Goal: Information Seeking & Learning: Learn about a topic

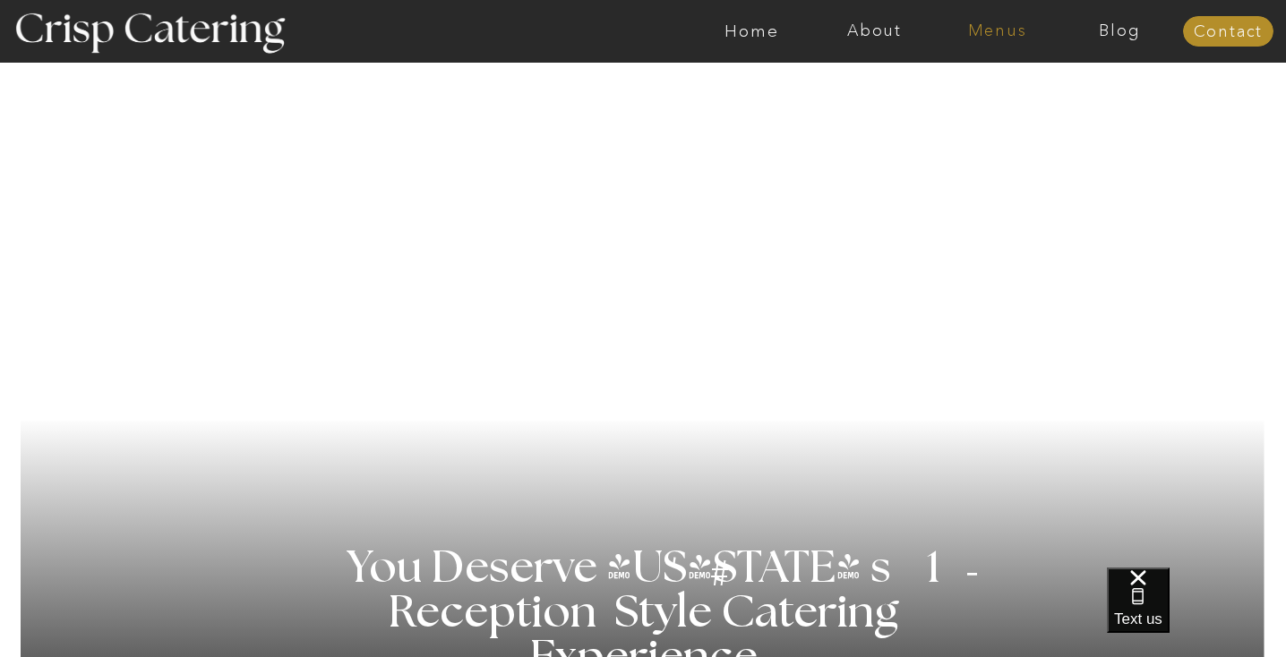
click at [1009, 37] on nav "Menus" at bounding box center [997, 31] width 123 height 18
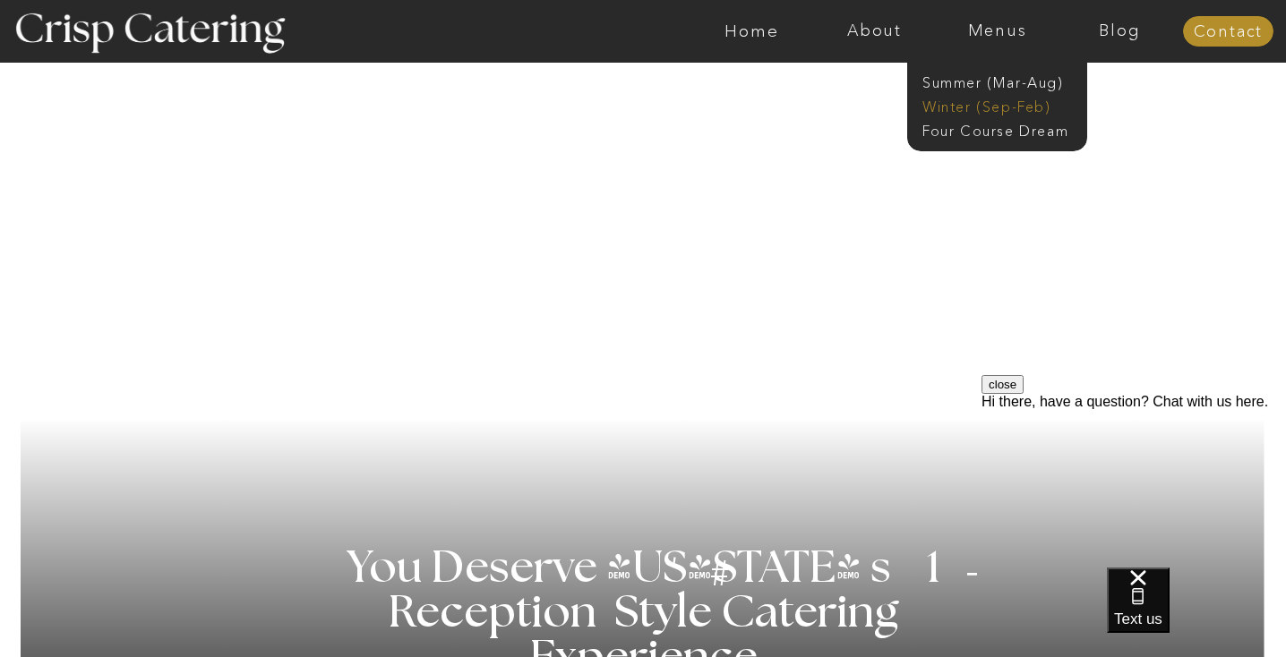
click at [989, 106] on nav "Winter (Sep-Feb)" at bounding box center [995, 105] width 147 height 17
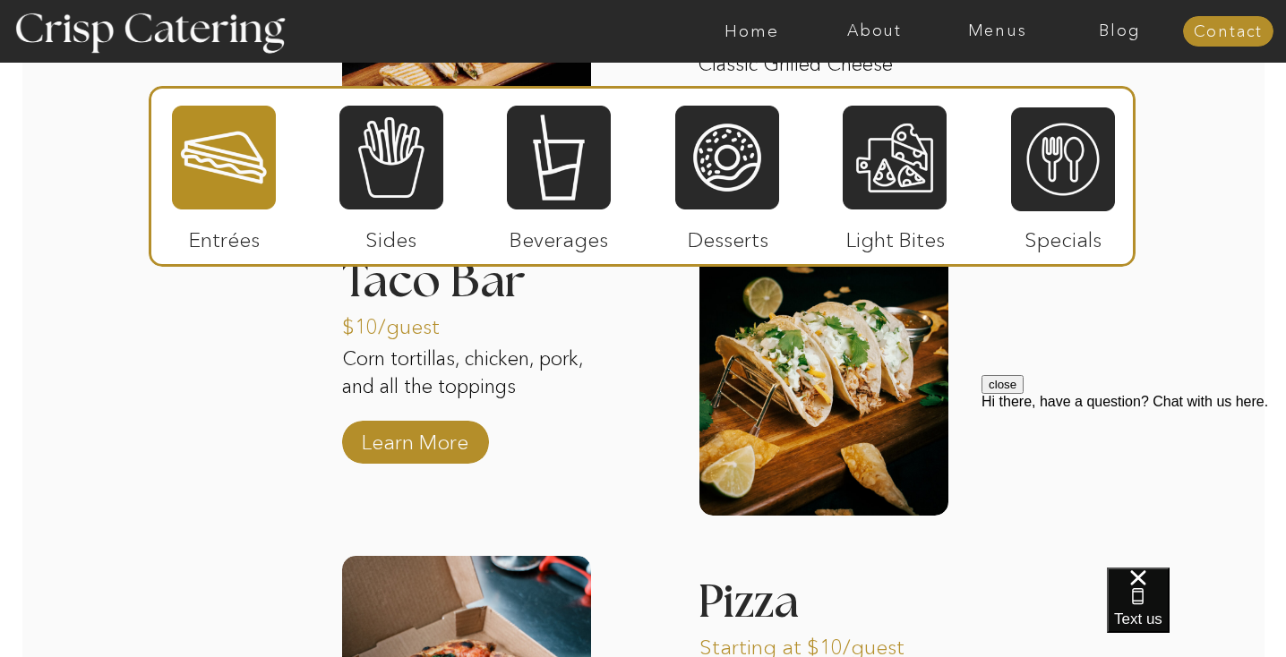
scroll to position [2611, 0]
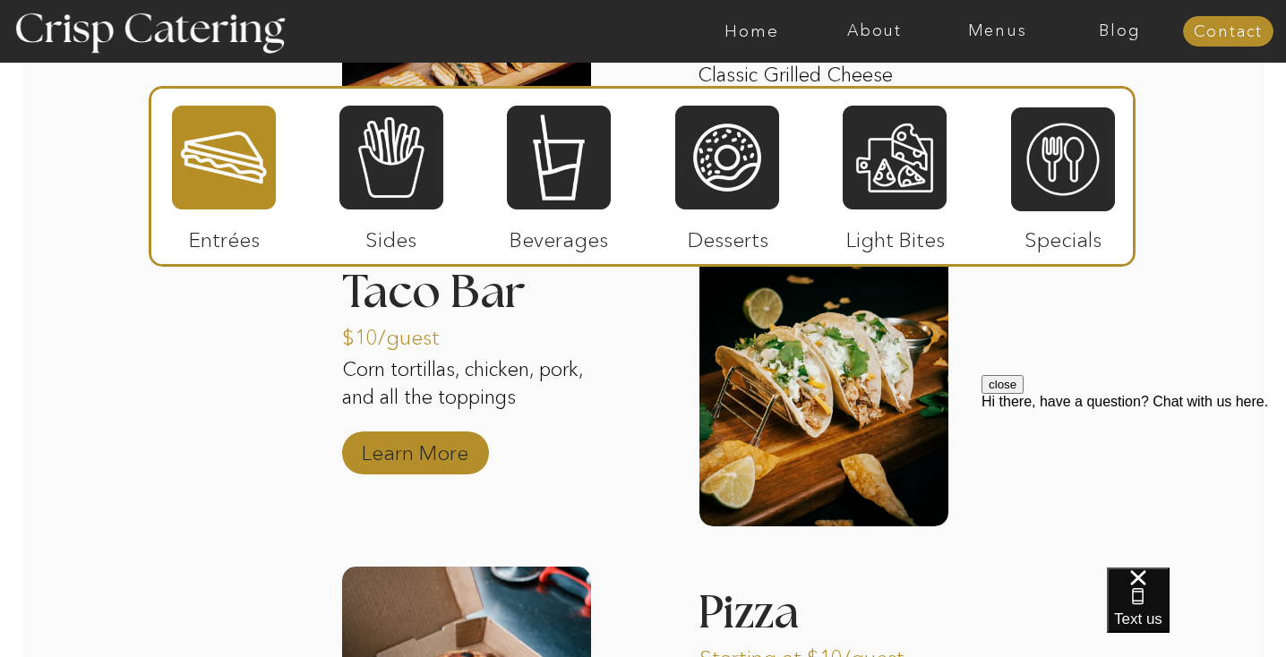
click at [419, 466] on p "Learn More" at bounding box center [414, 449] width 119 height 52
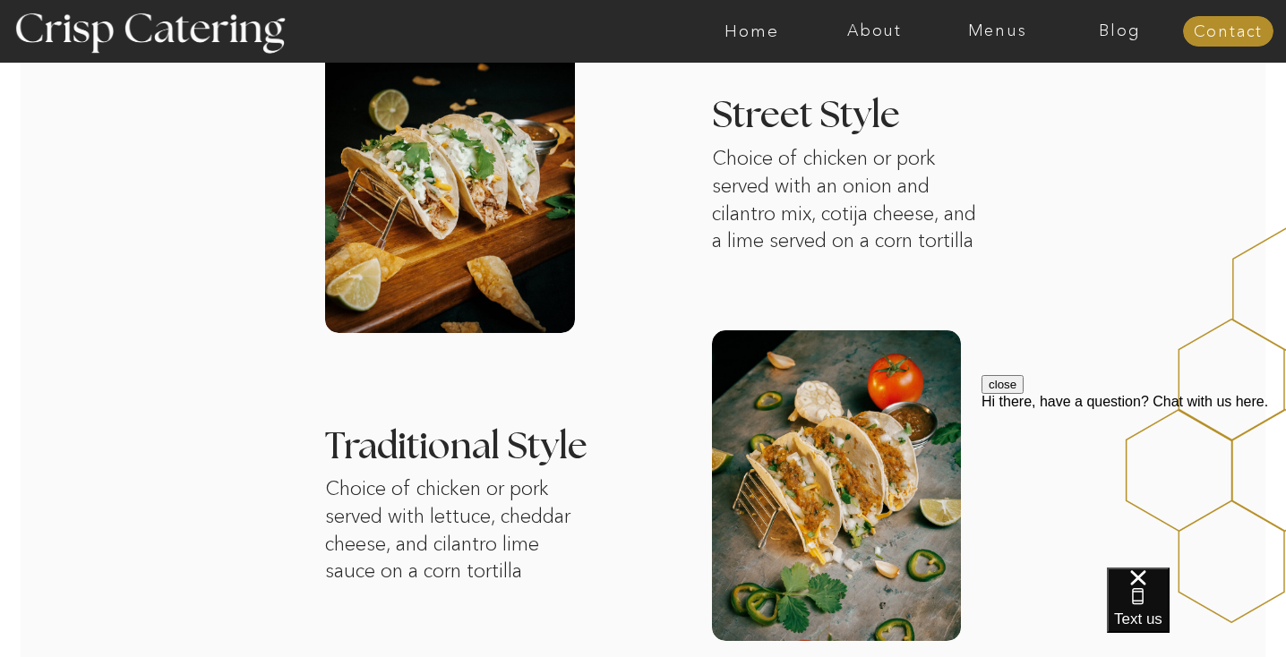
scroll to position [636, 0]
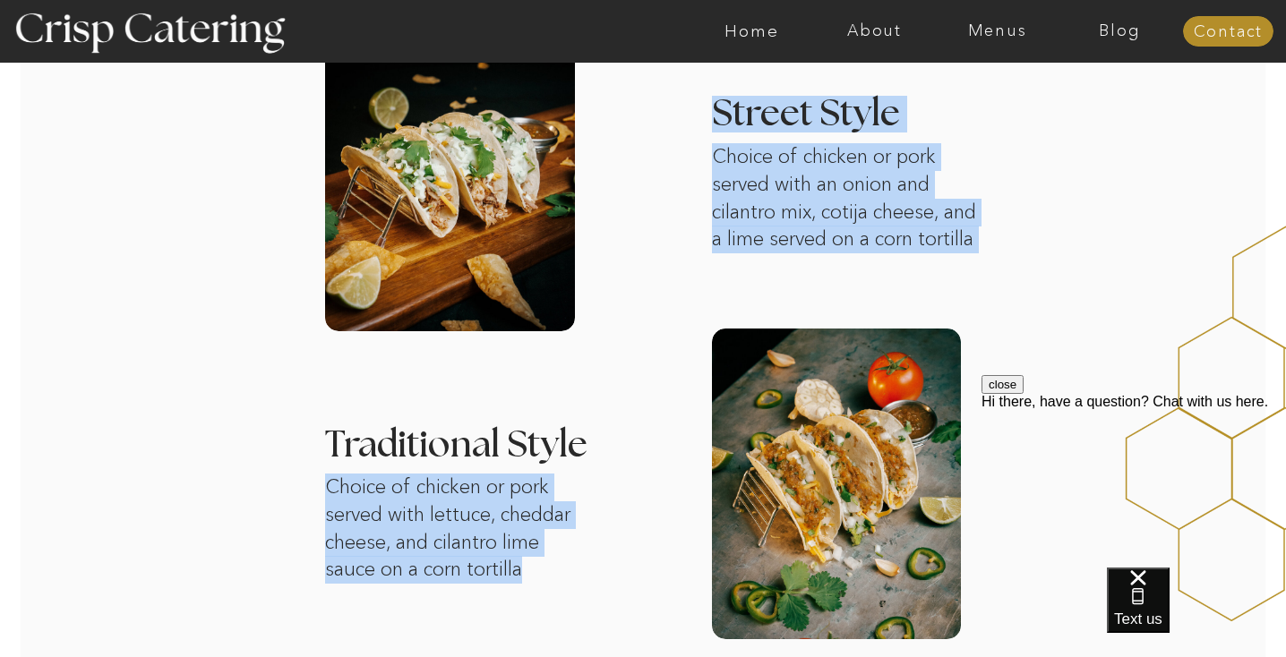
drag, startPoint x: 532, startPoint y: 569, endPoint x: 290, endPoint y: 354, distance: 323.5
copy div "Our taco bar comes with two delicious meat options, served on corn tortillas, a…"
click at [528, 433] on h3 "Traditional Style" at bounding box center [610, 446] width 571 height 38
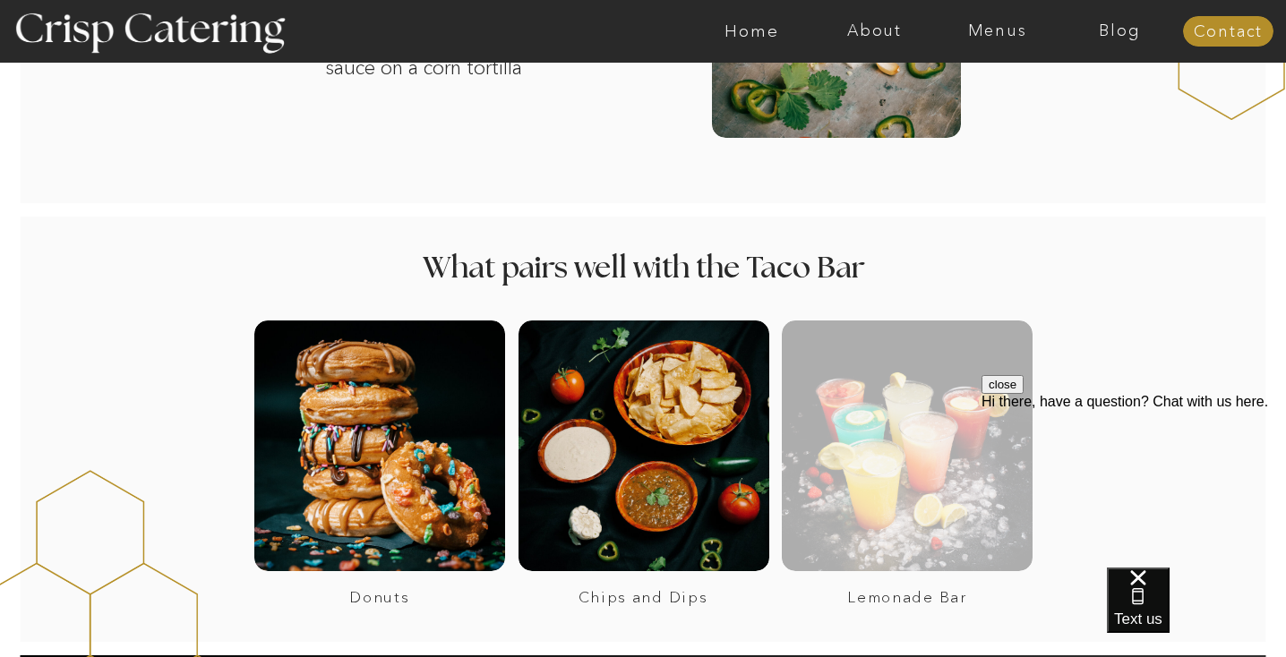
scroll to position [1370, 0]
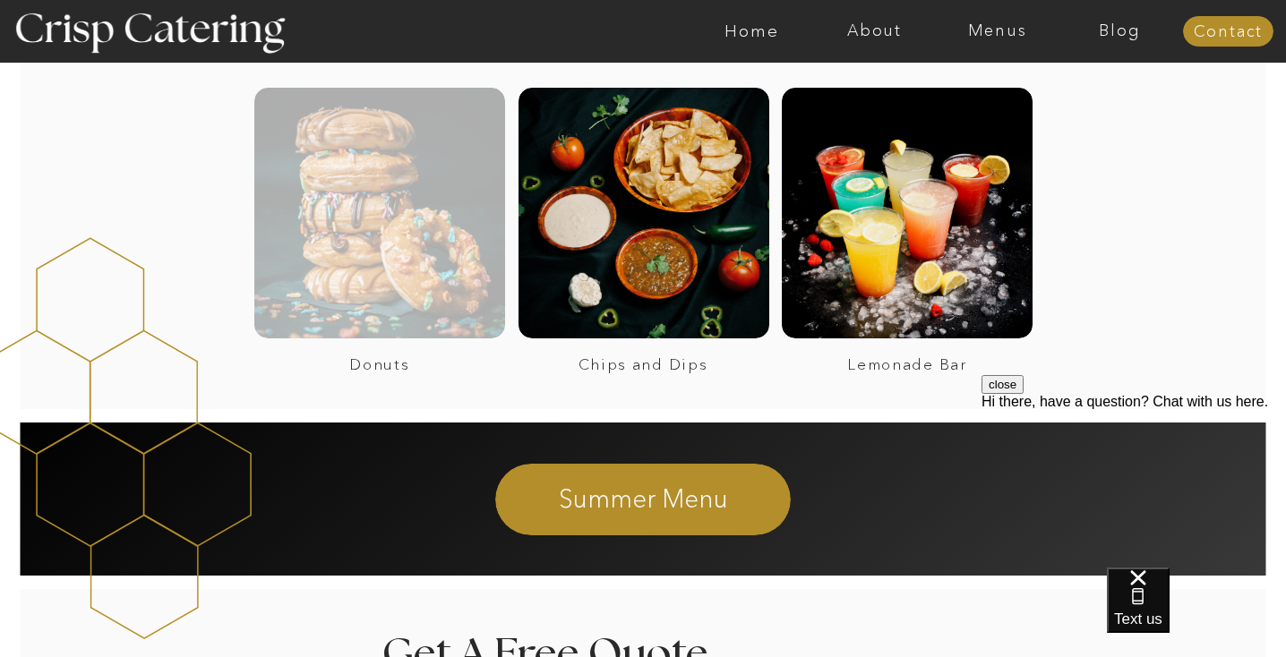
click at [419, 280] on div at bounding box center [379, 213] width 251 height 251
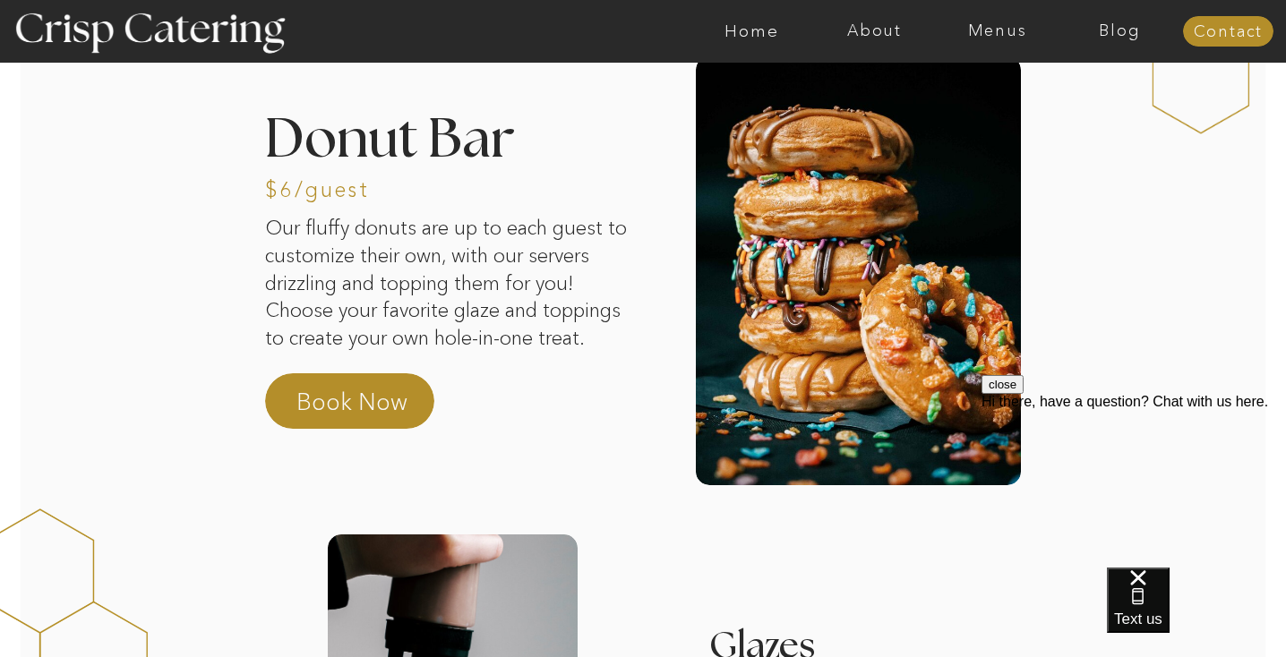
scroll to position [72, 0]
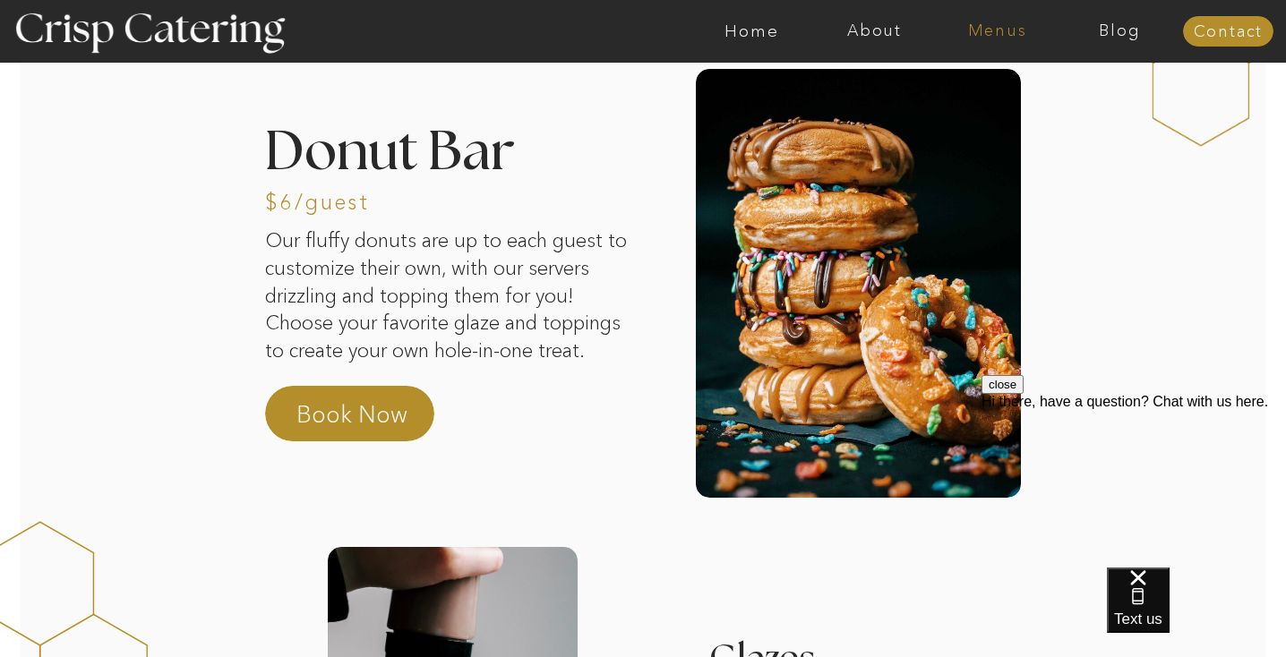
click at [1002, 33] on nav "Menus" at bounding box center [997, 31] width 123 height 18
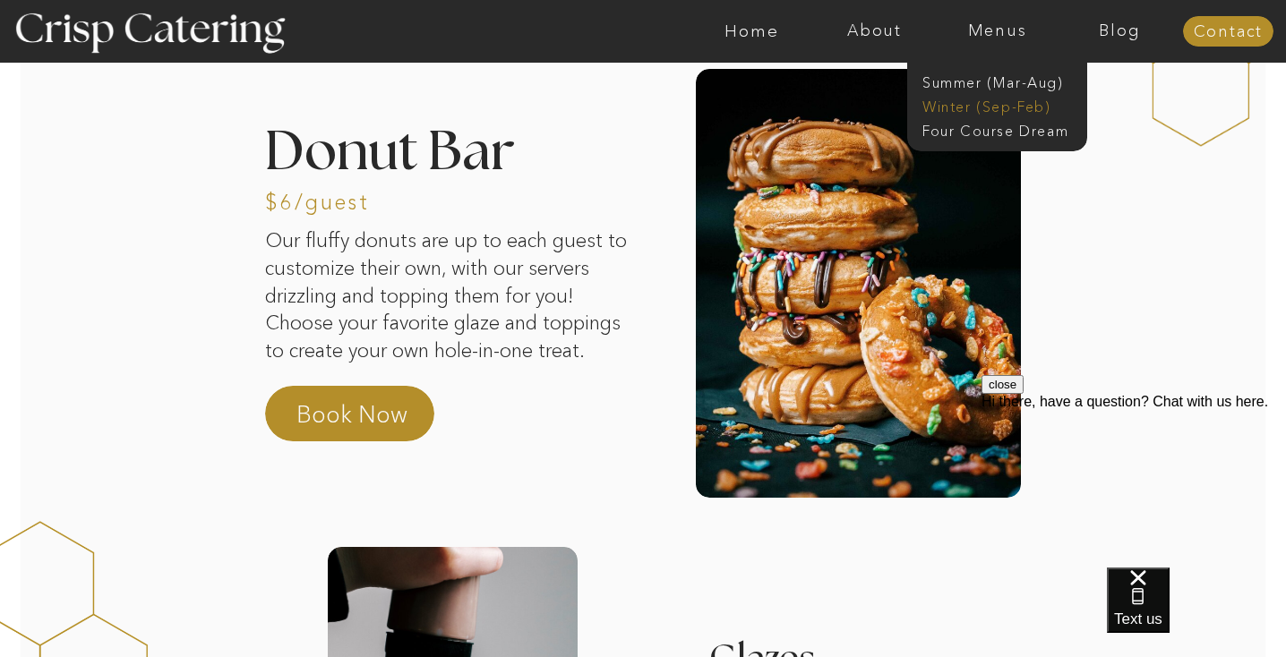
click at [981, 113] on nav "Winter (Sep-Feb)" at bounding box center [995, 105] width 147 height 17
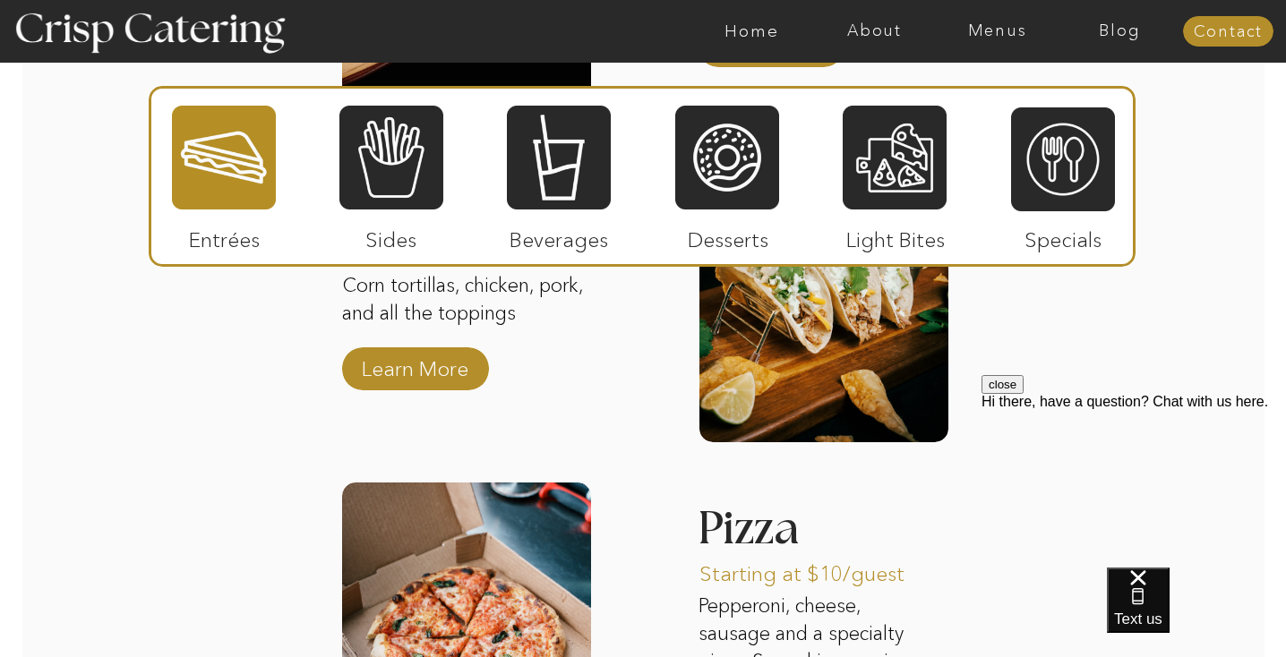
scroll to position [2717, 0]
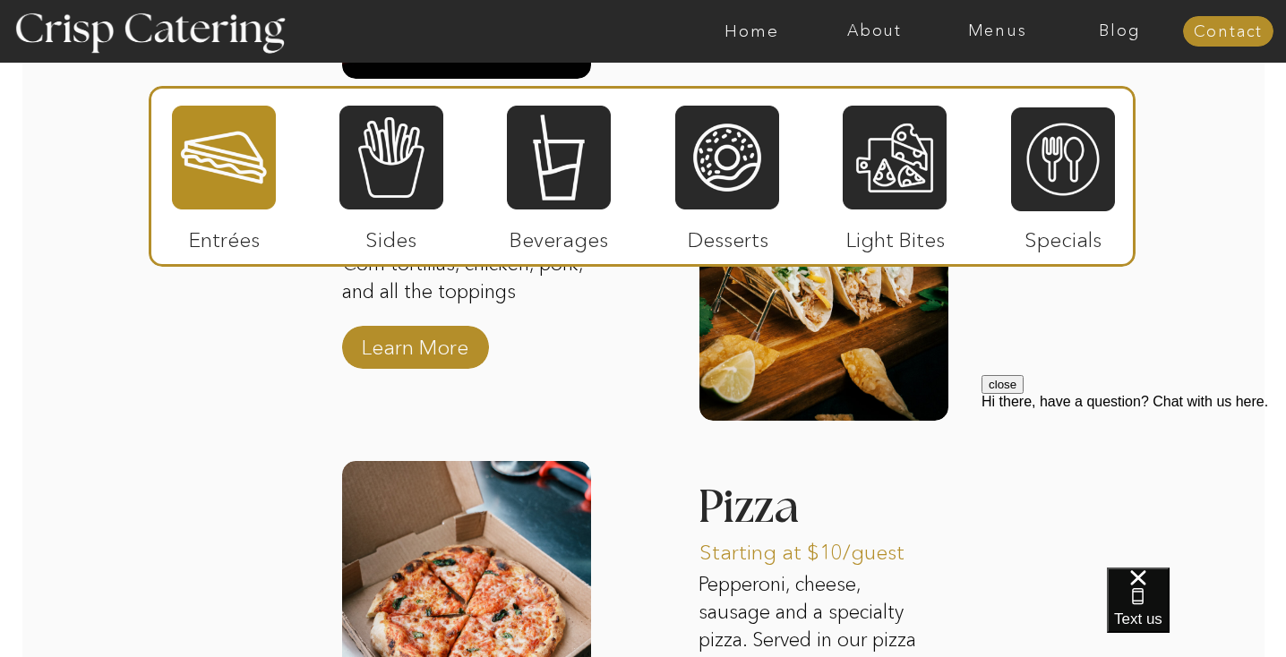
click at [501, 184] on div at bounding box center [642, 176] width 987 height 181
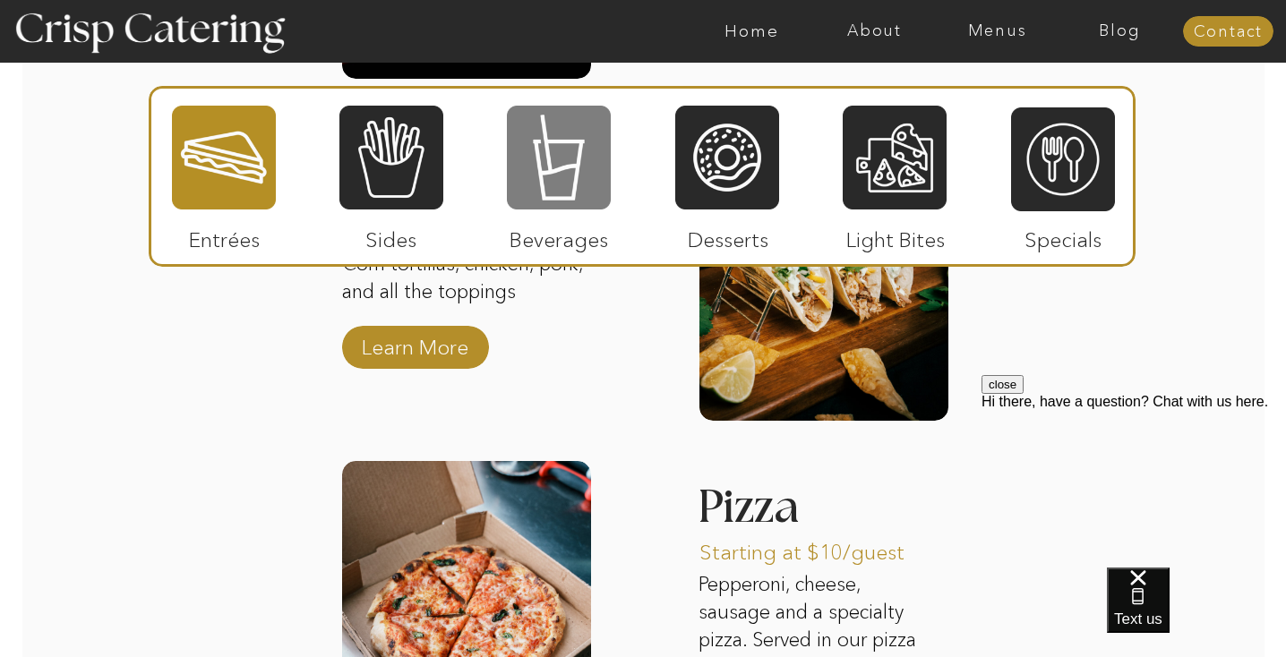
click at [530, 183] on div at bounding box center [559, 157] width 104 height 107
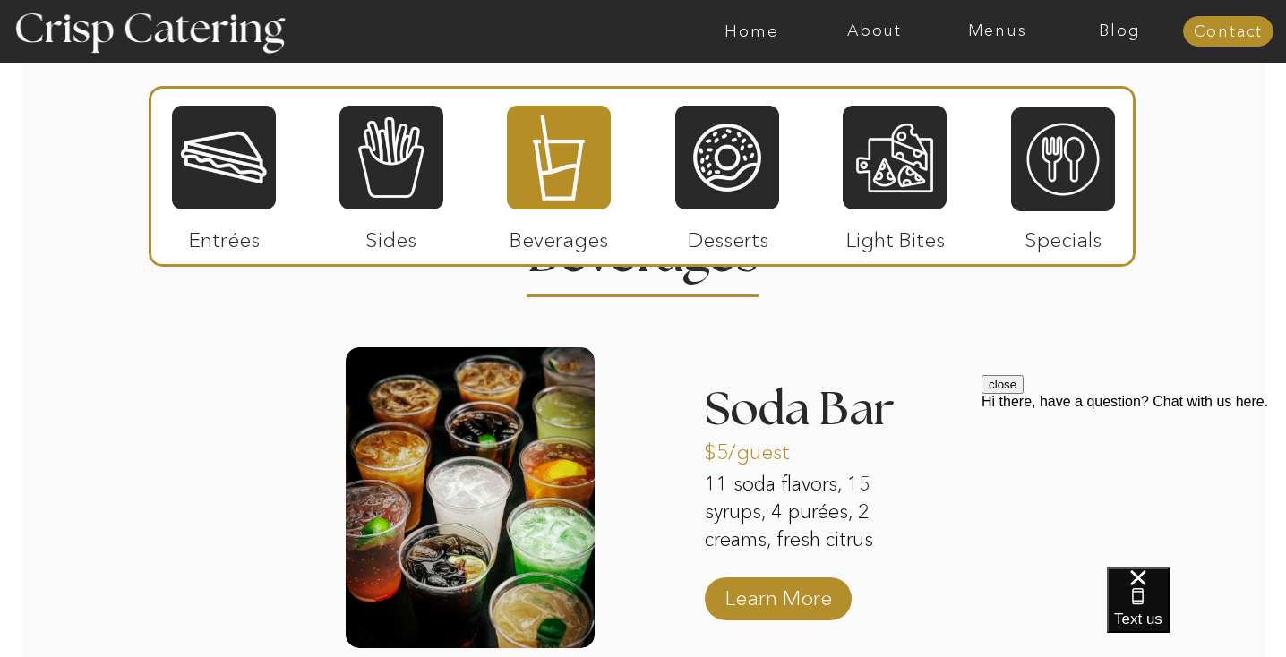
scroll to position [2192, 0]
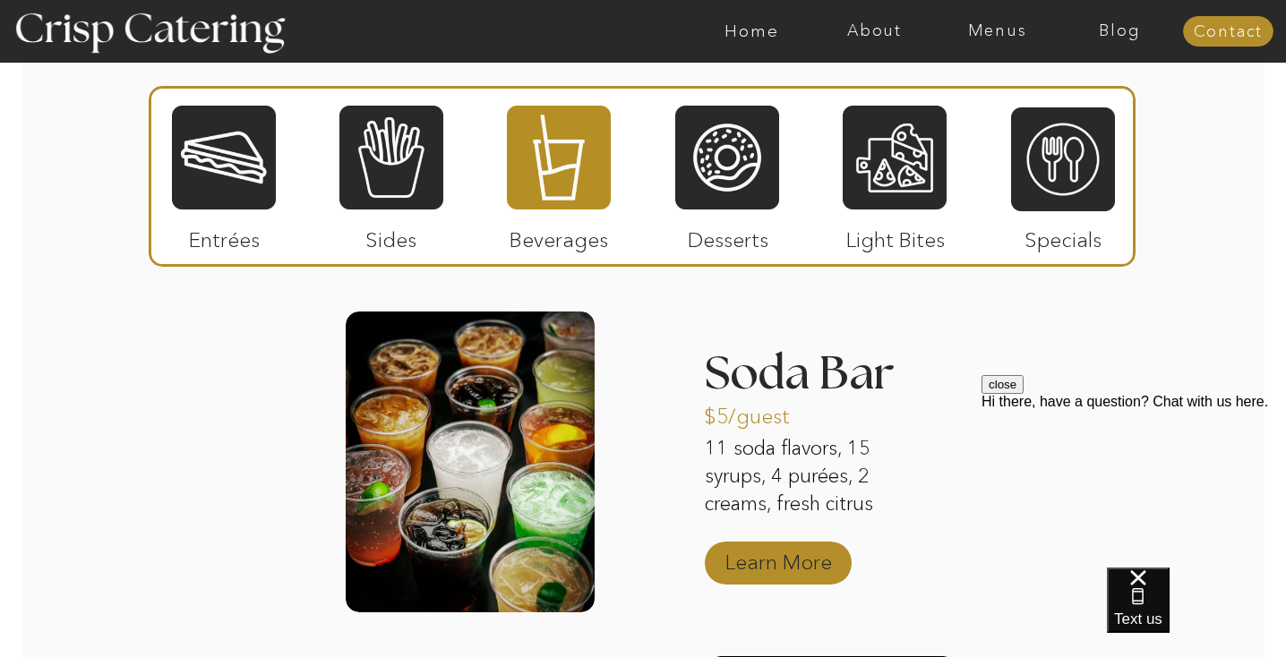
click at [759, 564] on p "Learn More" at bounding box center [778, 558] width 119 height 52
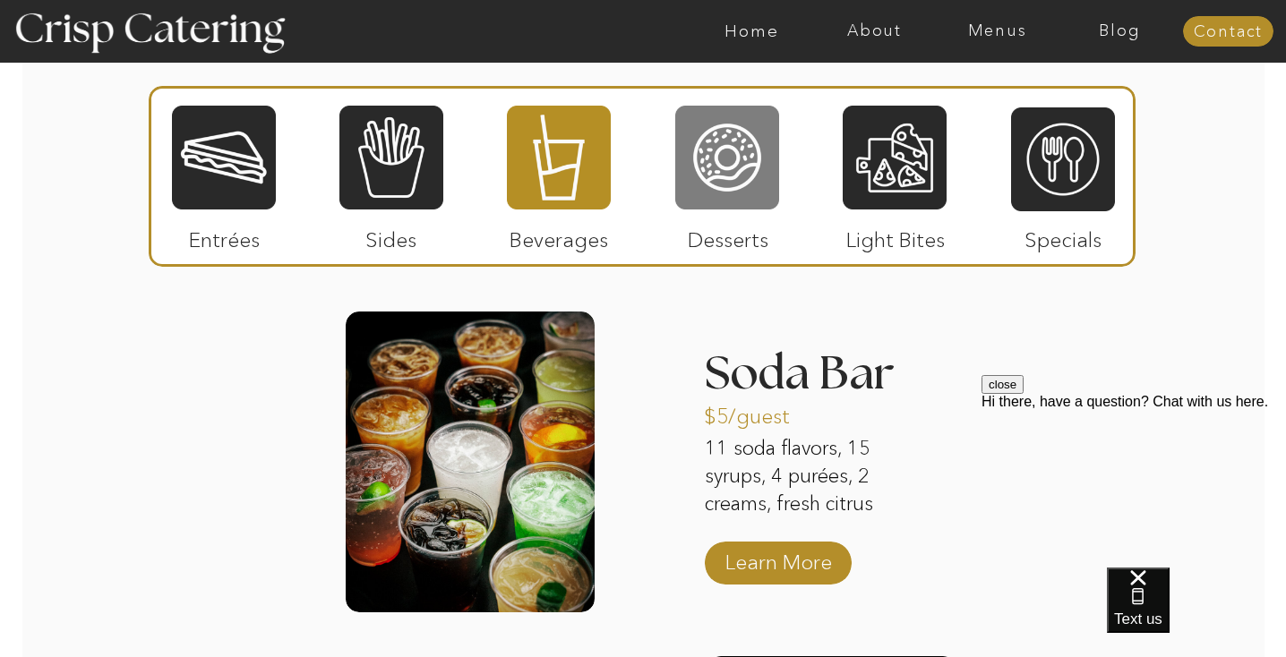
click at [692, 173] on div at bounding box center [727, 157] width 104 height 107
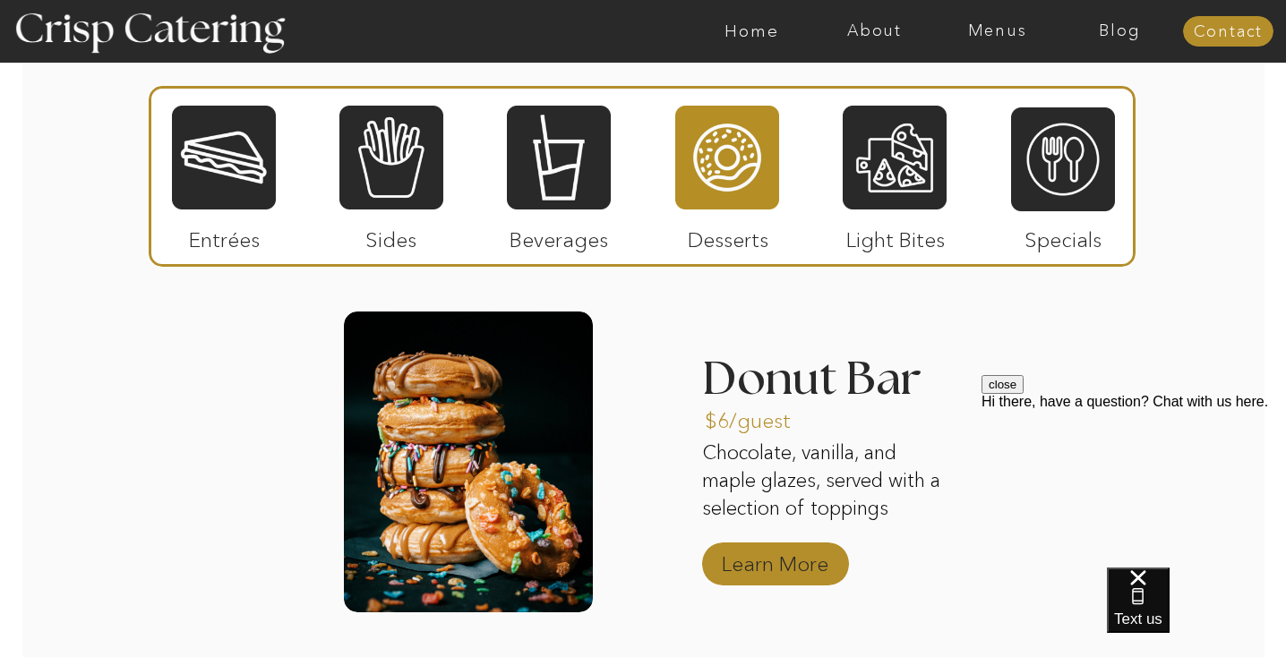
click at [750, 560] on p "Learn More" at bounding box center [774, 560] width 119 height 52
